Goal: Find specific page/section: Find specific page/section

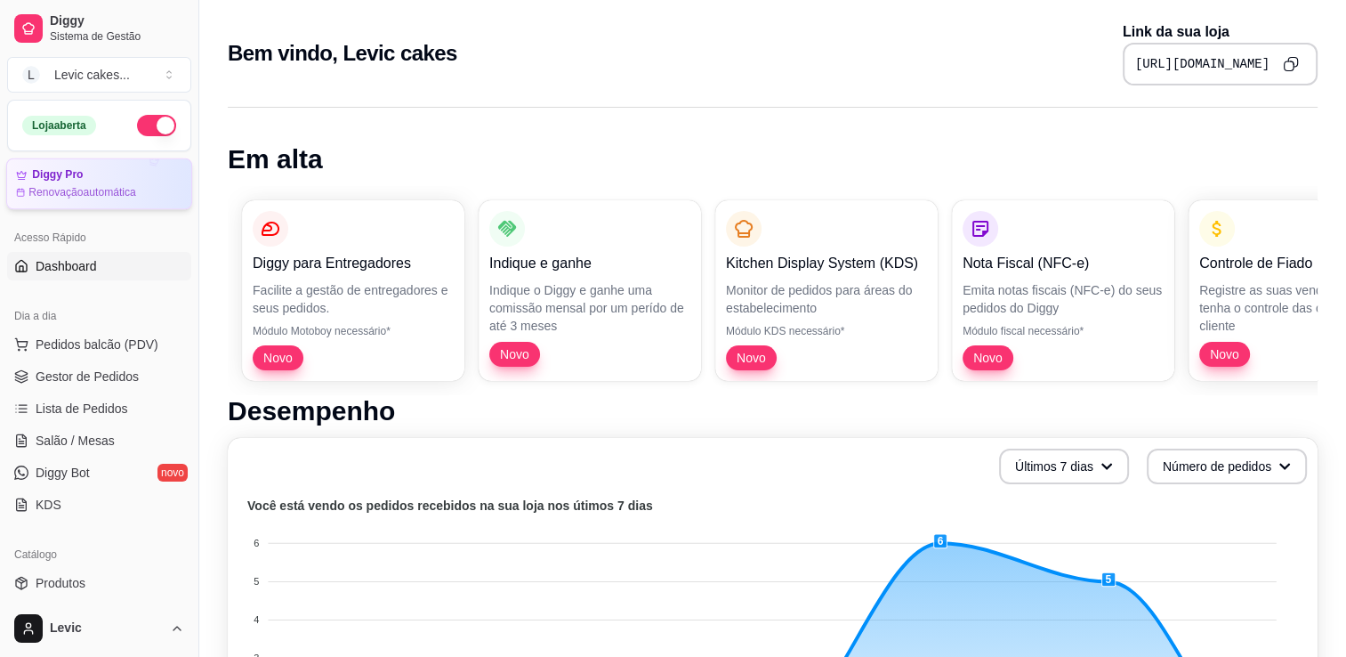
click at [71, 180] on article "Diggy Pro" at bounding box center [57, 174] width 51 height 13
click at [135, 348] on span "Pedidos balcão (PDV)" at bounding box center [97, 344] width 123 height 18
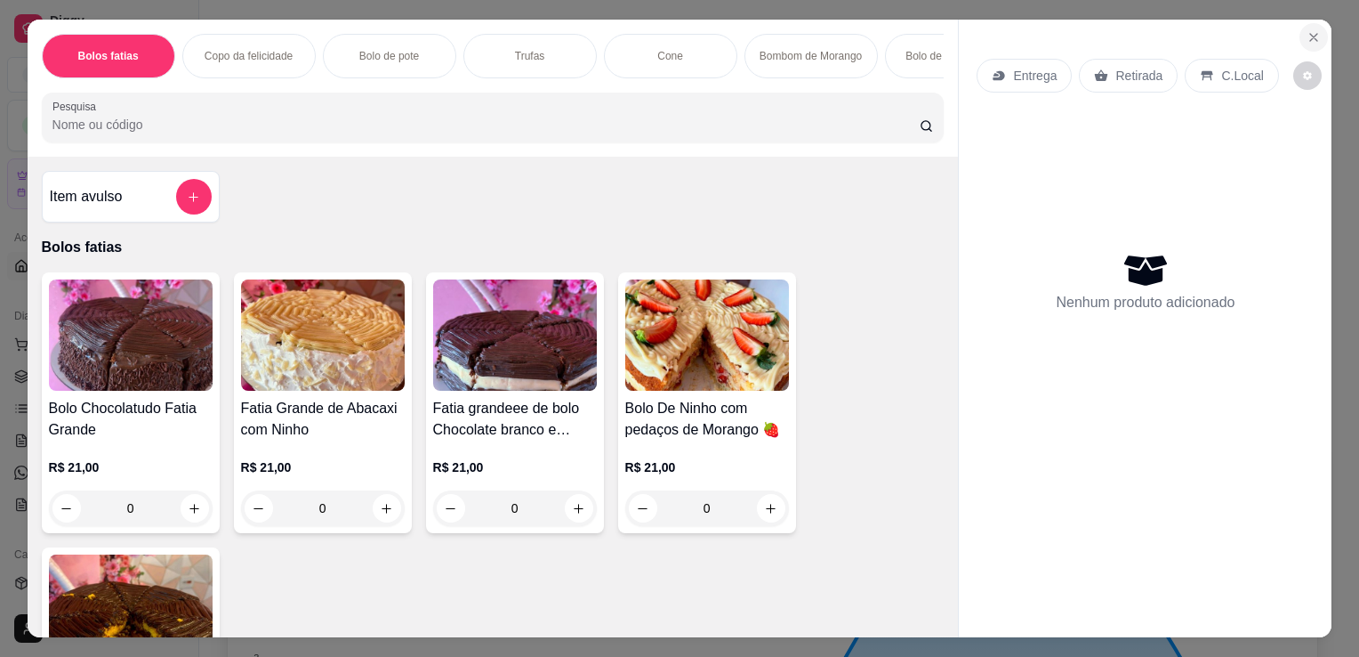
click at [1310, 39] on button "Close" at bounding box center [1314, 37] width 28 height 28
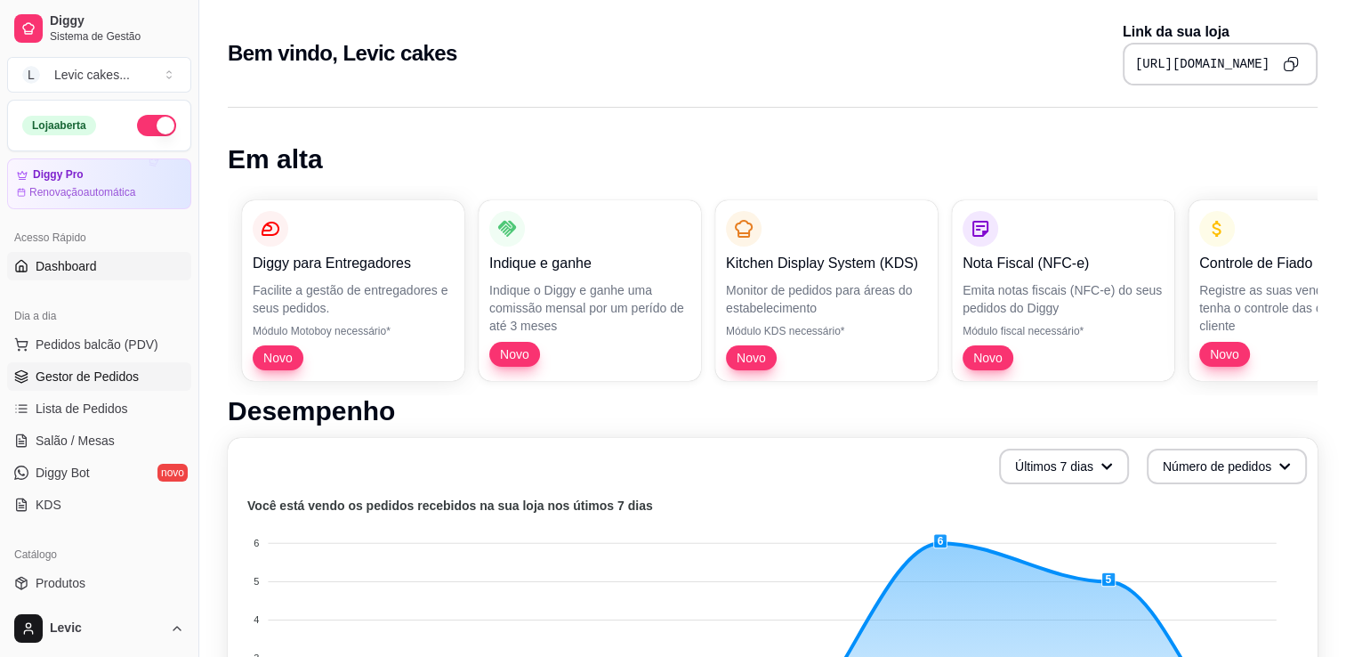
click at [77, 383] on span "Gestor de Pedidos" at bounding box center [87, 376] width 103 height 18
